Goal: Check status: Check status

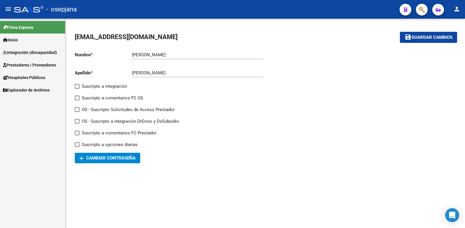
click at [34, 64] on span "Prestadores / Proveedores" at bounding box center [29, 65] width 53 height 6
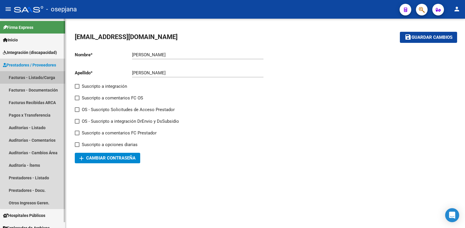
click at [42, 78] on link "Facturas - Listado/Carga" at bounding box center [32, 77] width 65 height 13
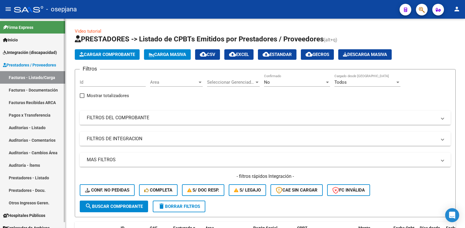
click at [37, 90] on link "Facturas - Documentación" at bounding box center [32, 90] width 65 height 13
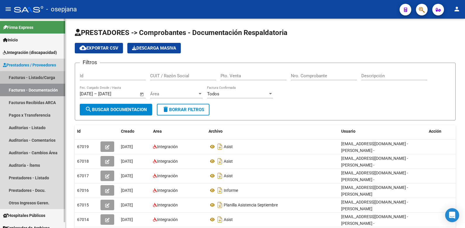
click at [45, 79] on link "Facturas - Listado/Carga" at bounding box center [32, 77] width 65 height 13
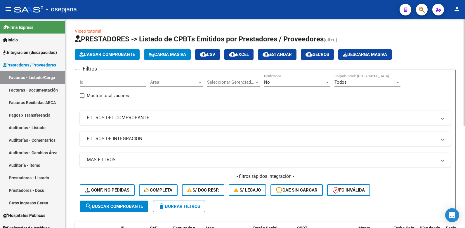
click at [200, 82] on div at bounding box center [199, 82] width 3 height 1
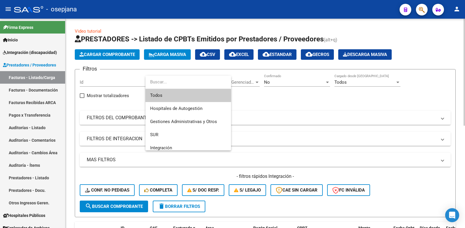
click at [159, 94] on span "Todos" at bounding box center [188, 95] width 76 height 13
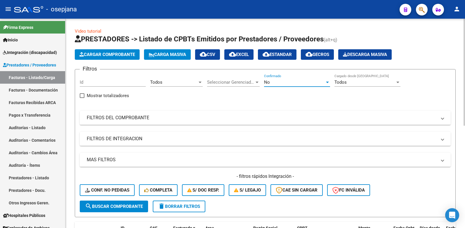
drag, startPoint x: 324, startPoint y: 81, endPoint x: 328, endPoint y: 79, distance: 3.8
click at [328, 79] on div "No Confirmado" at bounding box center [297, 80] width 66 height 13
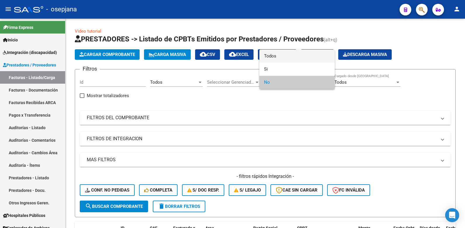
click at [276, 55] on span "Todos" at bounding box center [297, 56] width 66 height 13
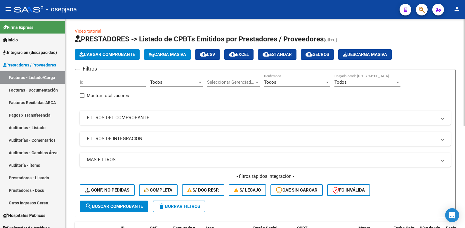
click at [441, 117] on span at bounding box center [442, 118] width 2 height 6
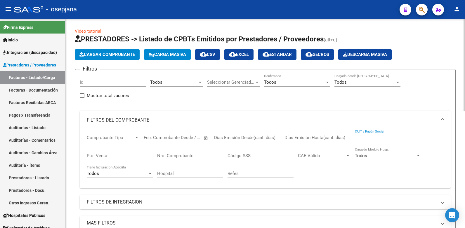
paste input "27294454824"
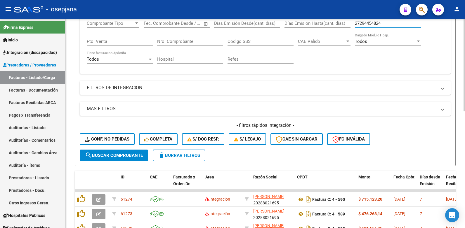
scroll to position [117, 0]
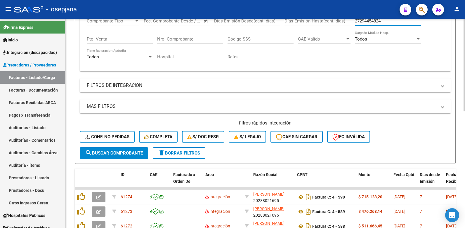
type input "27294454824"
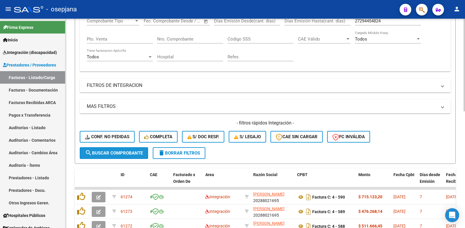
click at [111, 153] on span "search Buscar Comprobante" at bounding box center [114, 153] width 58 height 5
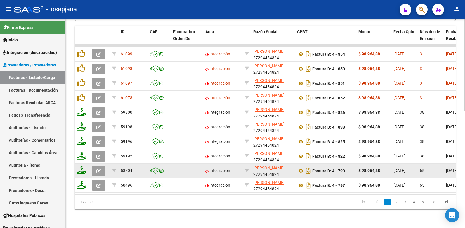
scroll to position [263, 0]
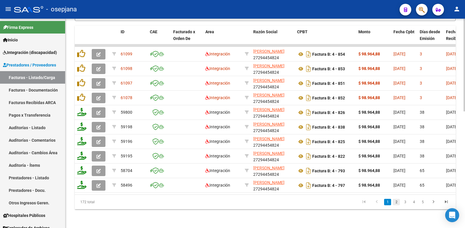
click at [396, 204] on link "2" at bounding box center [396, 202] width 7 height 6
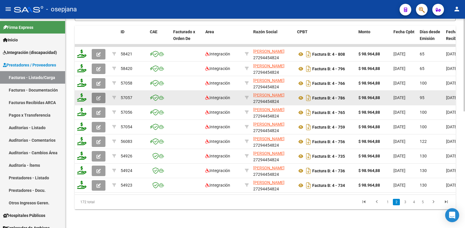
click at [99, 96] on icon "button" at bounding box center [98, 98] width 4 height 4
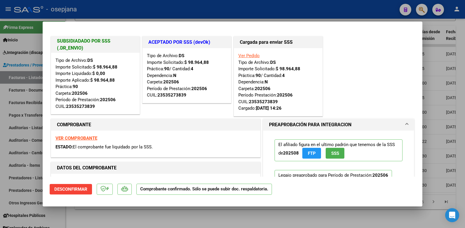
click at [447, 42] on div at bounding box center [232, 114] width 465 height 228
